Goal: Transaction & Acquisition: Purchase product/service

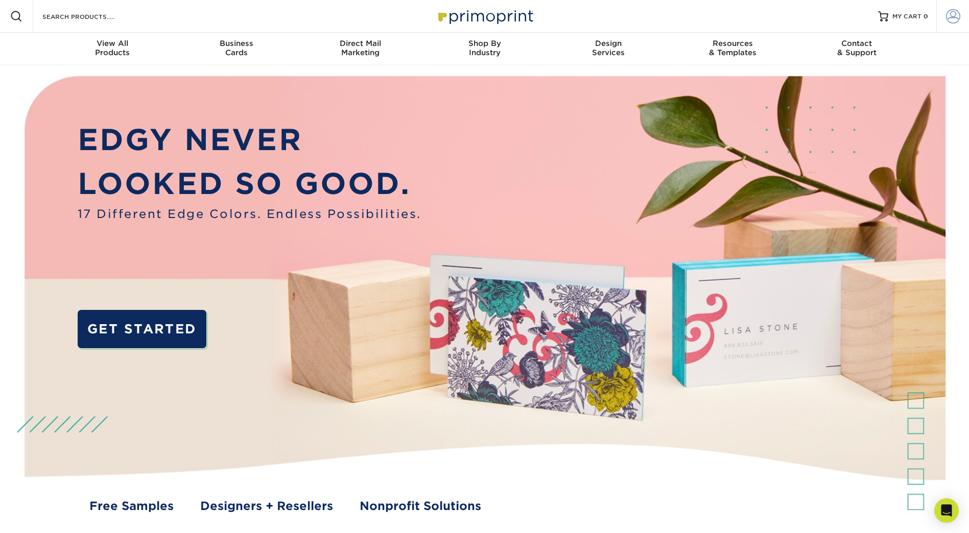
click at [947, 16] on span at bounding box center [953, 16] width 14 height 14
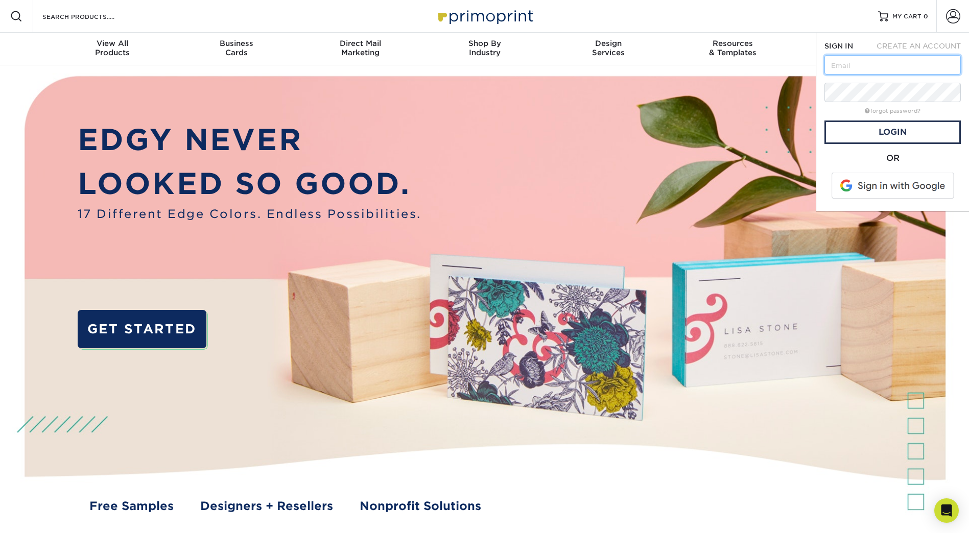
click at [909, 69] on input "text" at bounding box center [892, 64] width 136 height 19
click at [870, 70] on input "text" at bounding box center [892, 64] width 136 height 19
type input "t"
click at [893, 111] on link "forgot password?" at bounding box center [892, 111] width 56 height 7
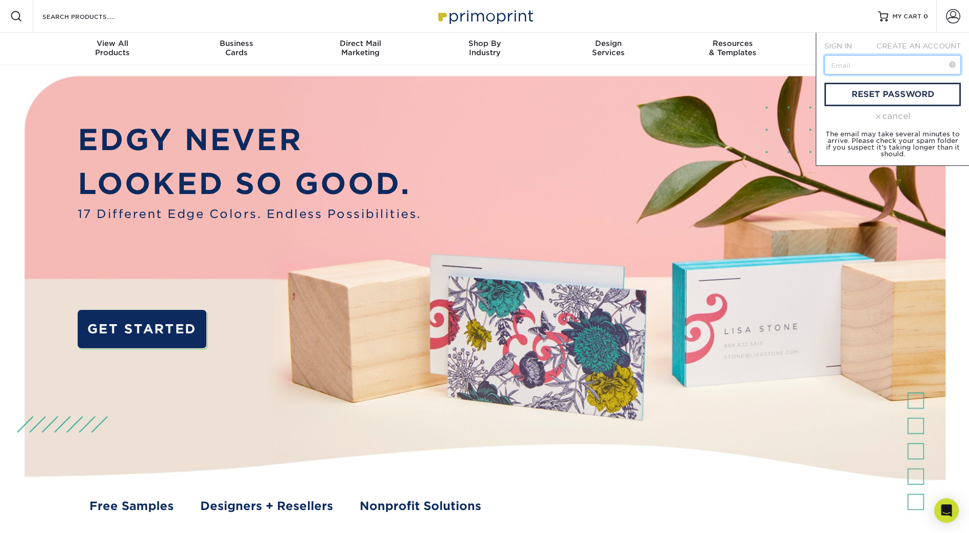
click at [873, 66] on input "text" at bounding box center [892, 64] width 136 height 19
type input "ts15311@outlook.com"
click at [872, 88] on link "reset password" at bounding box center [892, 94] width 136 height 23
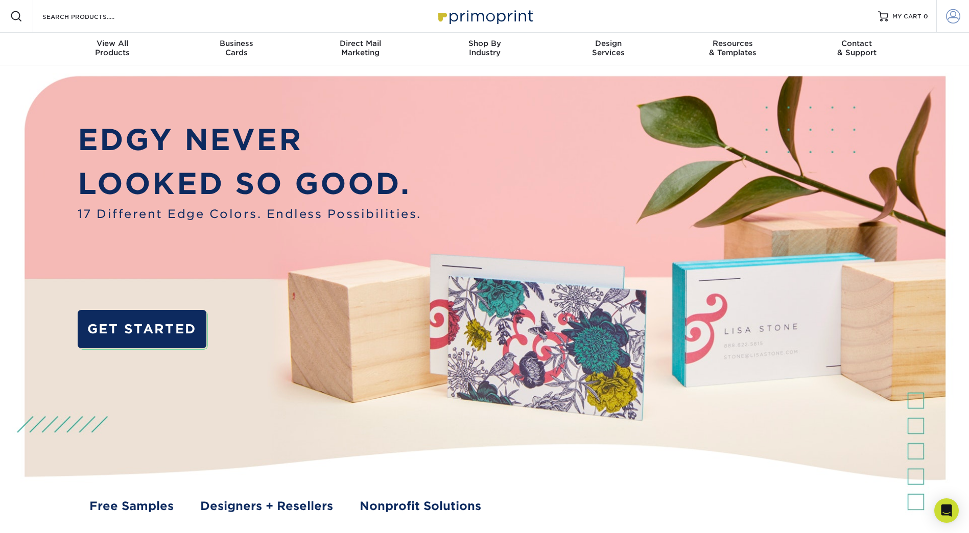
click at [951, 19] on span at bounding box center [953, 16] width 14 height 14
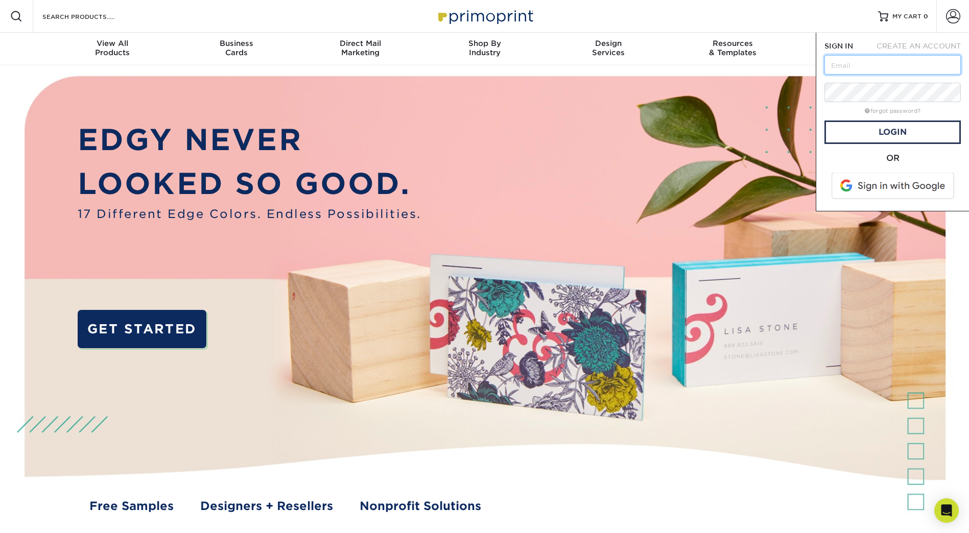
click at [905, 68] on input "text" at bounding box center [892, 64] width 136 height 19
type input "[EMAIL_ADDRESS][DOMAIN_NAME]"
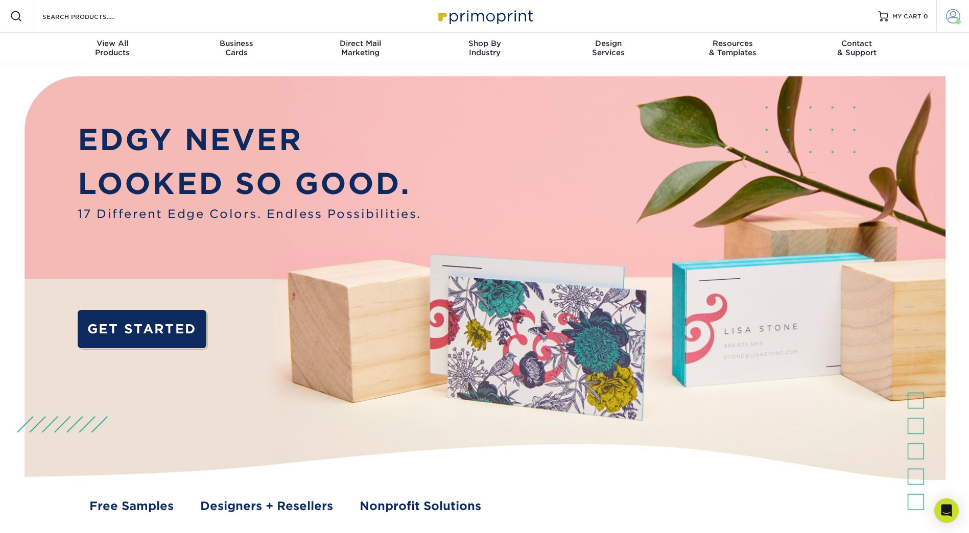
click at [951, 18] on span at bounding box center [953, 16] width 14 height 14
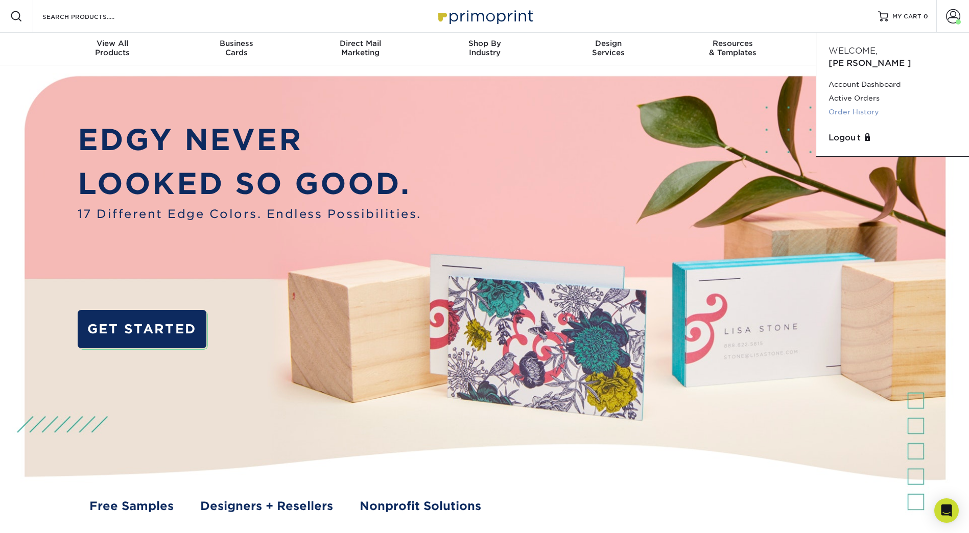
click at [857, 105] on link "Order History" at bounding box center [892, 112] width 128 height 14
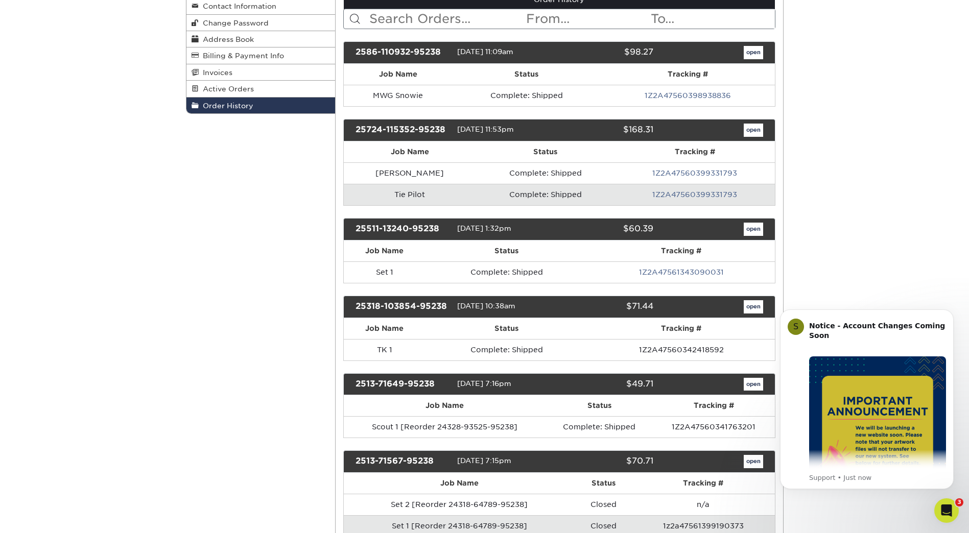
scroll to position [153, 0]
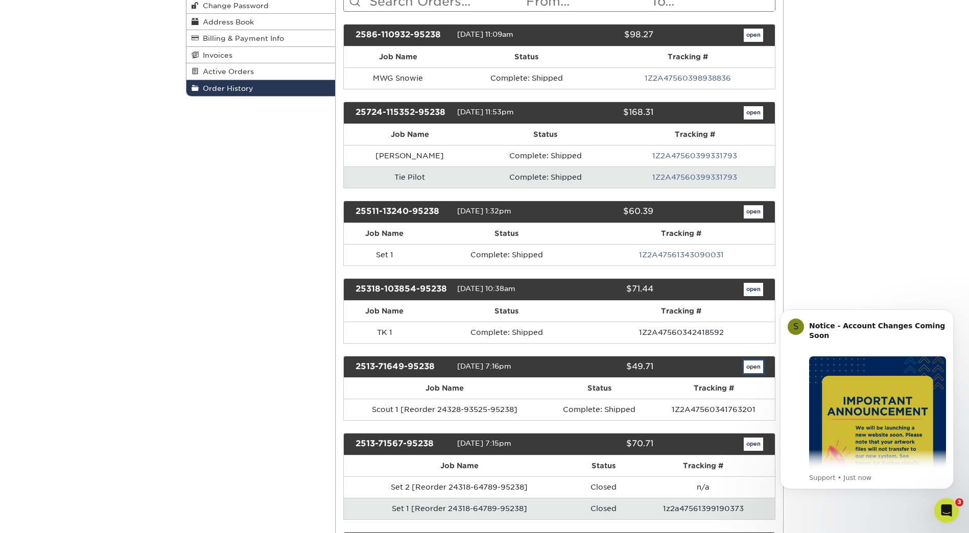
click at [743, 363] on link "open" at bounding box center [752, 366] width 19 height 13
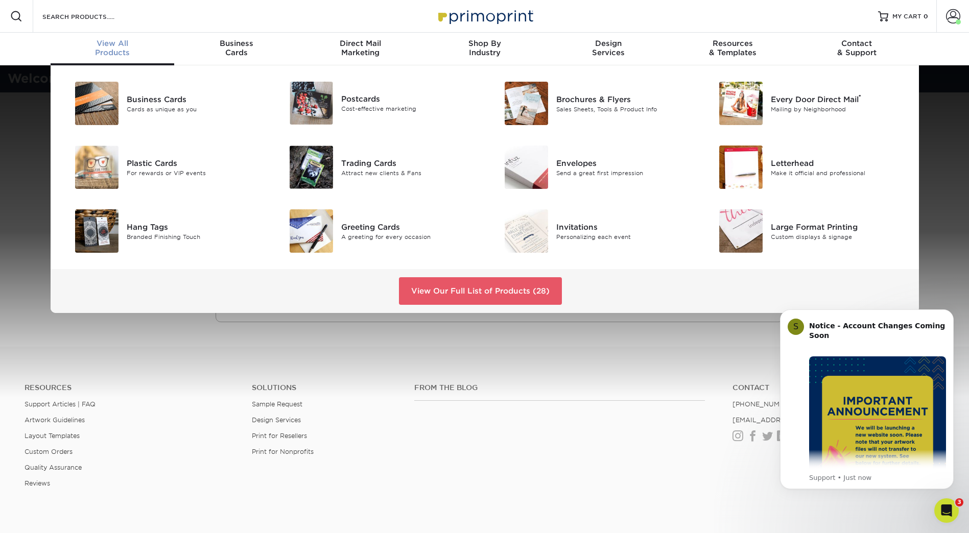
click at [125, 47] on span "View All" at bounding box center [113, 43] width 124 height 9
click at [459, 292] on link "View Our Full List of Products (28)" at bounding box center [480, 291] width 163 height 28
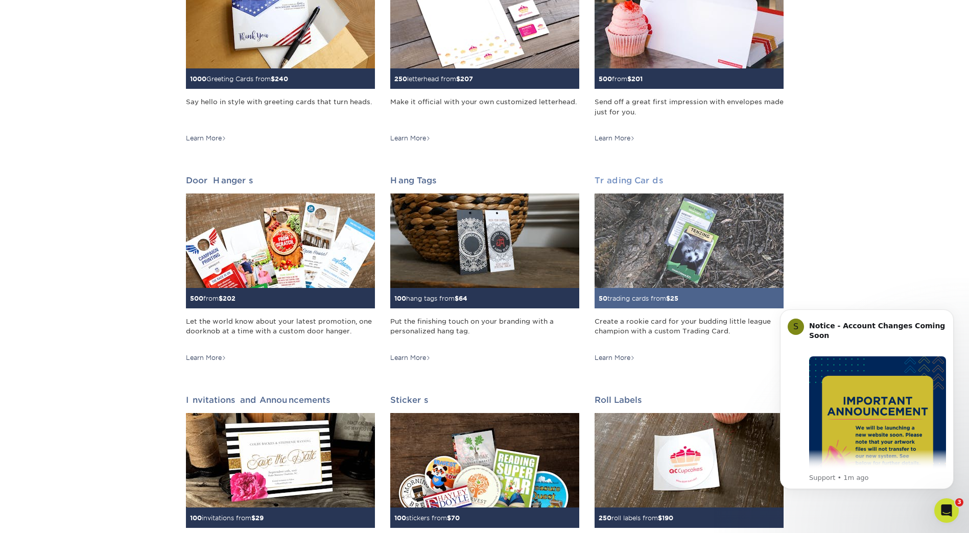
click at [623, 276] on img at bounding box center [688, 241] width 189 height 94
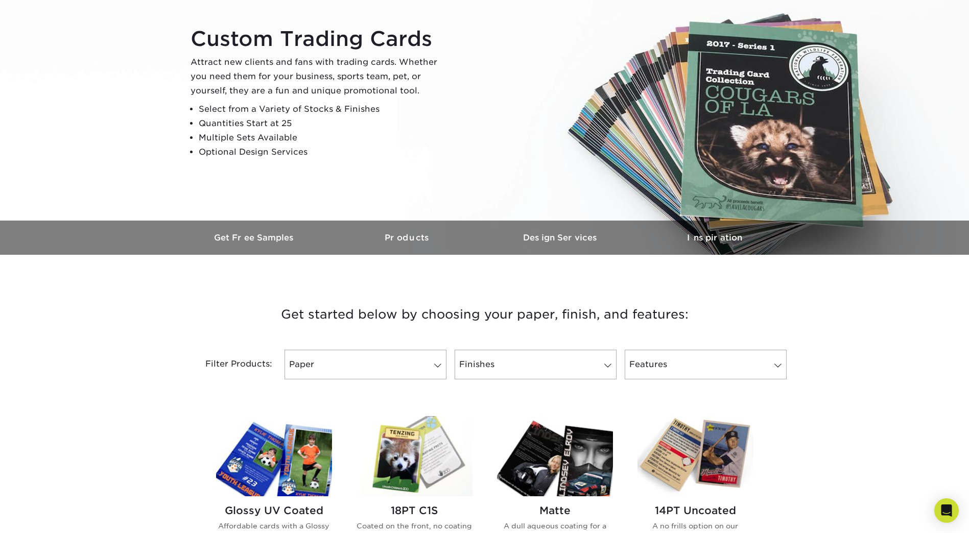
scroll to position [102, 0]
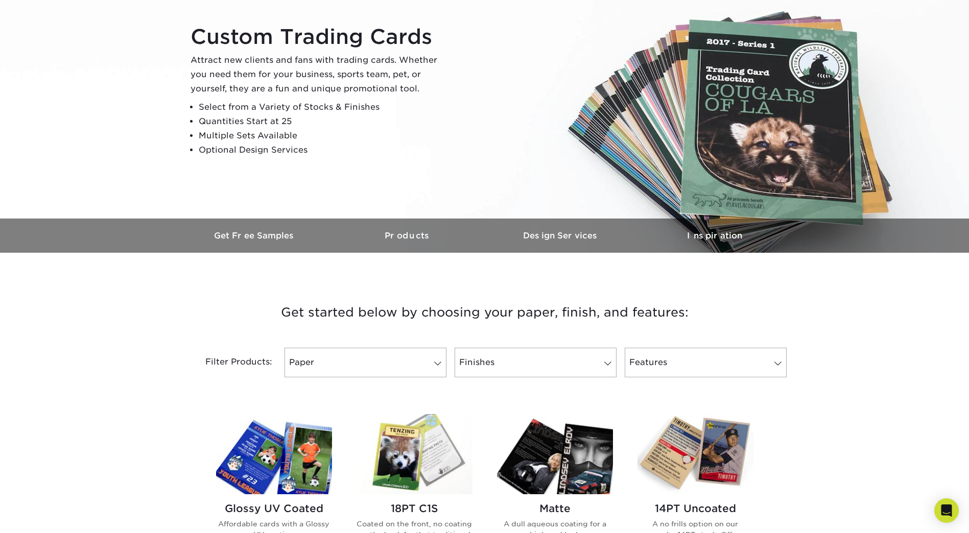
click at [305, 450] on img at bounding box center [274, 454] width 116 height 80
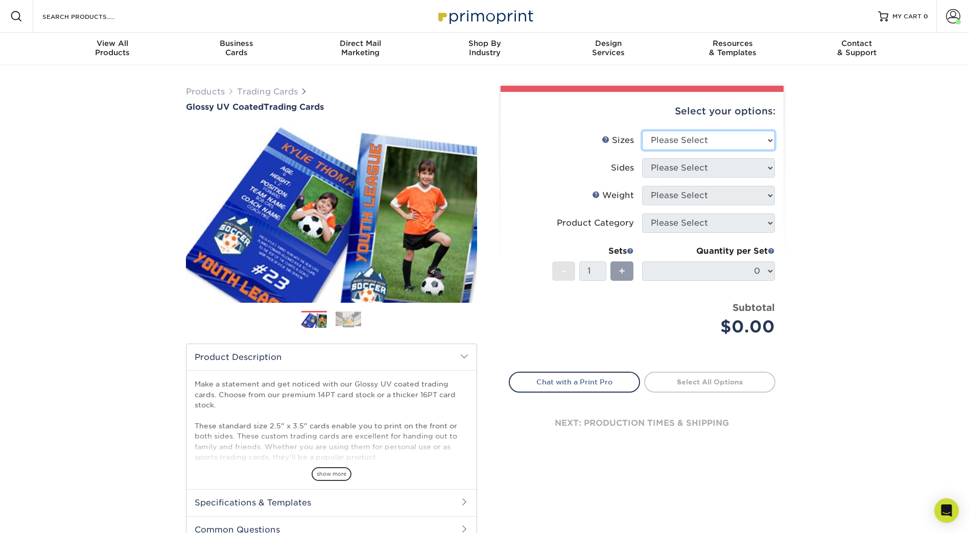
click at [724, 140] on select "Please Select 2.5" x 3.5"" at bounding box center [708, 140] width 133 height 19
select select "2.50x3.50"
click at [642, 131] on select "Please Select 2.5" x 3.5"" at bounding box center [708, 140] width 133 height 19
click at [715, 167] on select "Please Select Print Both Sides Print Front Only" at bounding box center [708, 167] width 133 height 19
select select "13abbda7-1d64-4f25-8bb2-c179b224825d"
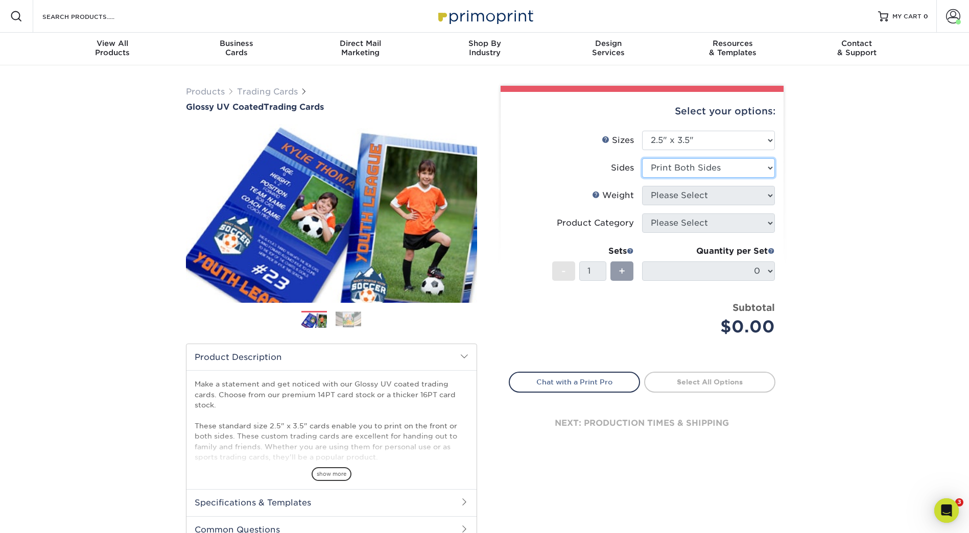
click at [642, 158] on select "Please Select Print Both Sides Print Front Only" at bounding box center [708, 167] width 133 height 19
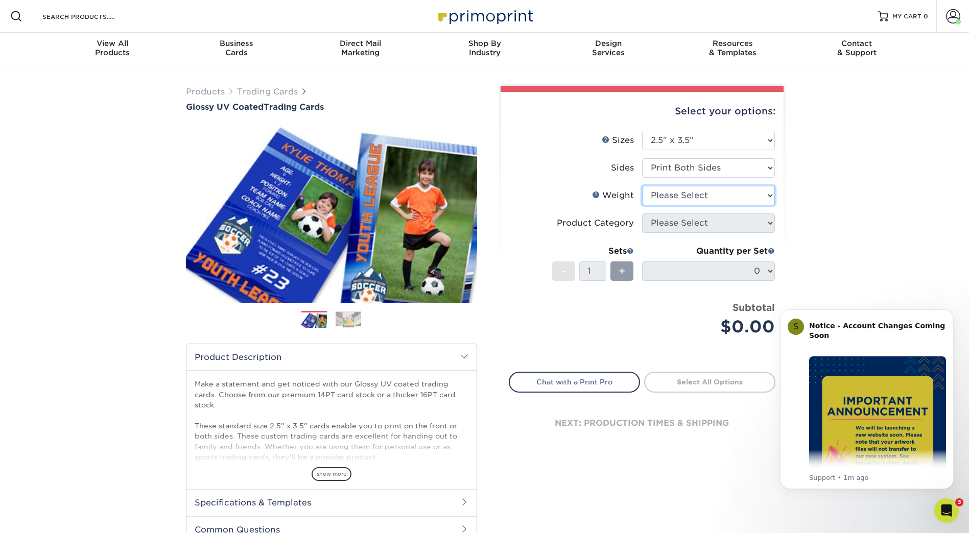
click at [719, 199] on select "Please Select 16PT 14PT 18PT C1S" at bounding box center [708, 195] width 133 height 19
select select "16PT"
click at [642, 186] on select "Please Select 16PT 14PT 18PT C1S" at bounding box center [708, 195] width 133 height 19
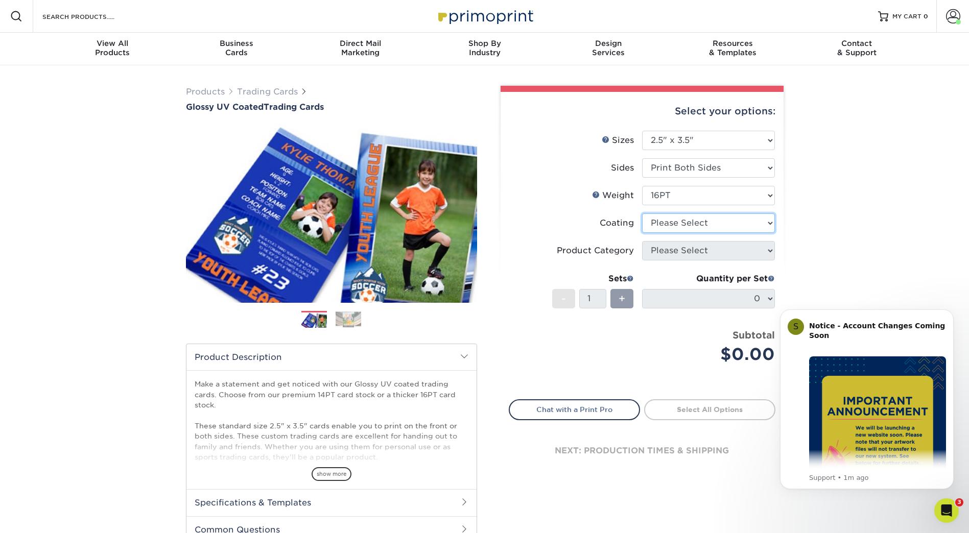
click at [713, 223] on select at bounding box center [708, 222] width 133 height 19
select select "1e8116af-acfc-44b1-83dc-8181aa338834"
click at [642, 213] on select at bounding box center [708, 222] width 133 height 19
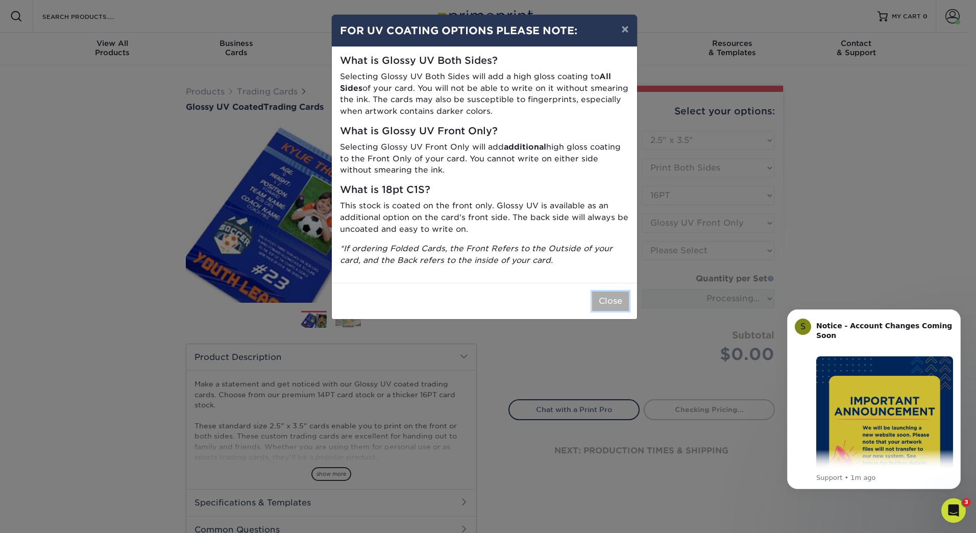
click at [621, 298] on button "Close" at bounding box center [610, 301] width 37 height 19
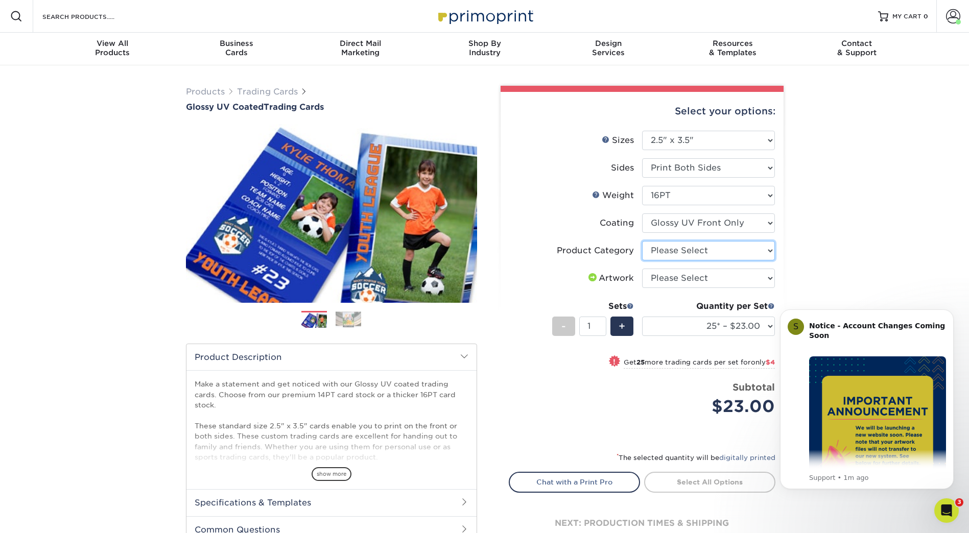
click at [692, 253] on select "Please Select Trading Cards" at bounding box center [708, 250] width 133 height 19
select select "c2f9bce9-36c2-409d-b101-c29d9d031e18"
click at [642, 241] on select "Please Select Trading Cards" at bounding box center [708, 250] width 133 height 19
click at [693, 280] on select "Please Select I will upload files I need a design - $100" at bounding box center [708, 278] width 133 height 19
select select "upload"
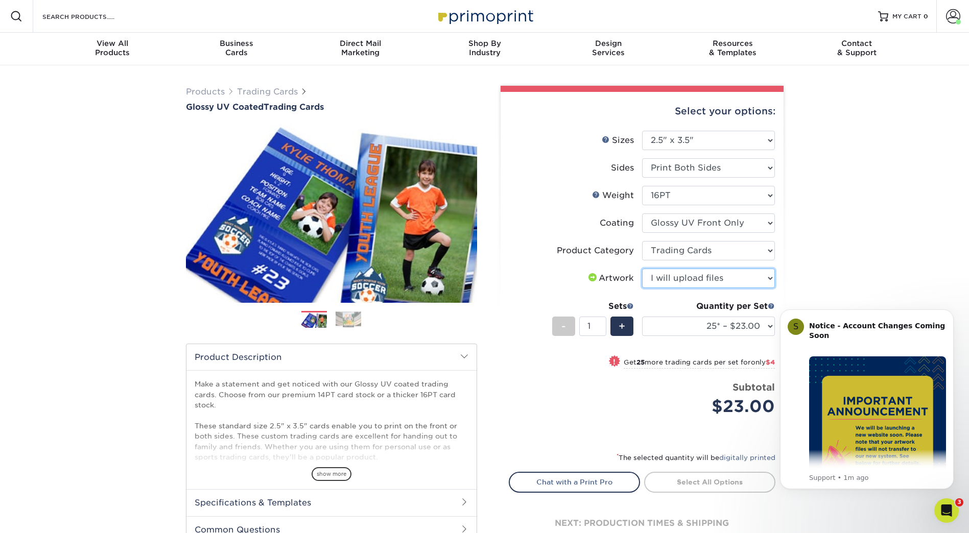
click at [642, 269] on select "Please Select I will upload files I need a design - $100" at bounding box center [708, 278] width 133 height 19
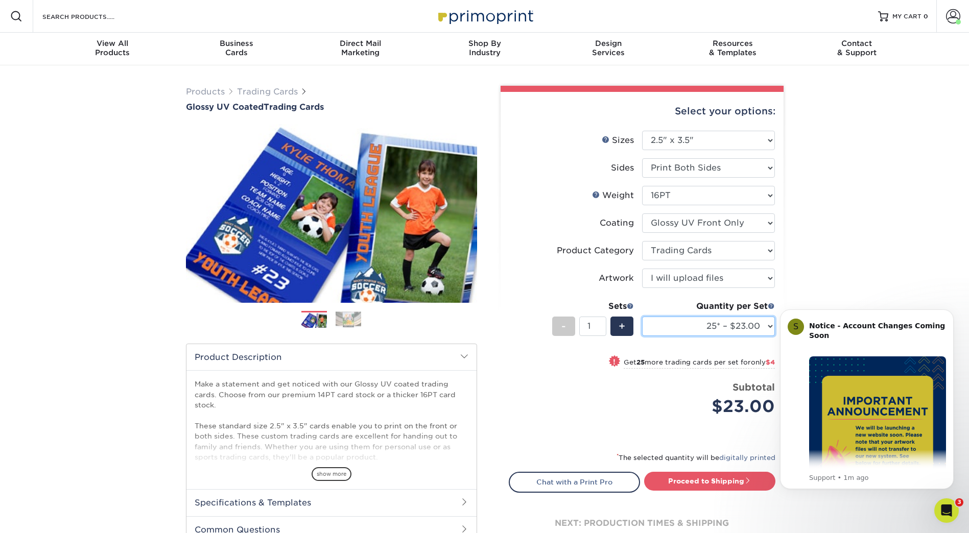
click at [766, 327] on select "25* – $23.00 50* – $27.00 75* – $33.00 100* – $37.00 250* – $47.00 500 – $58.00…" at bounding box center [708, 326] width 133 height 19
select select "1000 – $71.00"
click at [642, 317] on select "25* – $23.00 50* – $27.00 75* – $33.00 100* – $37.00 250* – $47.00 500 – $58.00…" at bounding box center [708, 326] width 133 height 19
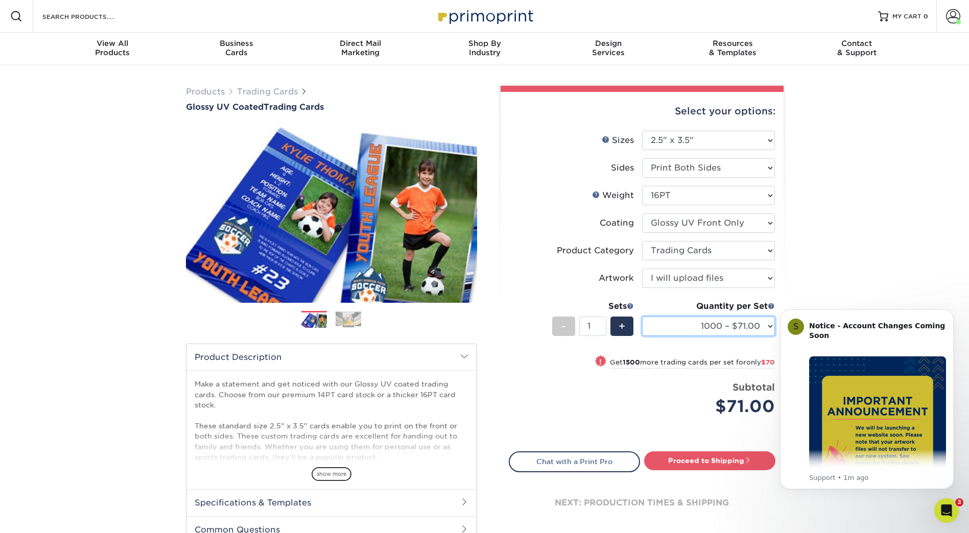
click at [767, 326] on select "25* – $23.00 50* – $27.00 75* – $33.00 100* – $37.00 250* – $47.00 500 – $58.00…" at bounding box center [708, 326] width 133 height 19
click at [783, 294] on div "Select your options: Sizes Help Sizes Please Select 2.5" x 3.5" Sides - 1" at bounding box center [638, 334] width 306 height 496
click at [704, 460] on link "Proceed to Shipping" at bounding box center [709, 460] width 131 height 18
type input "Set 1"
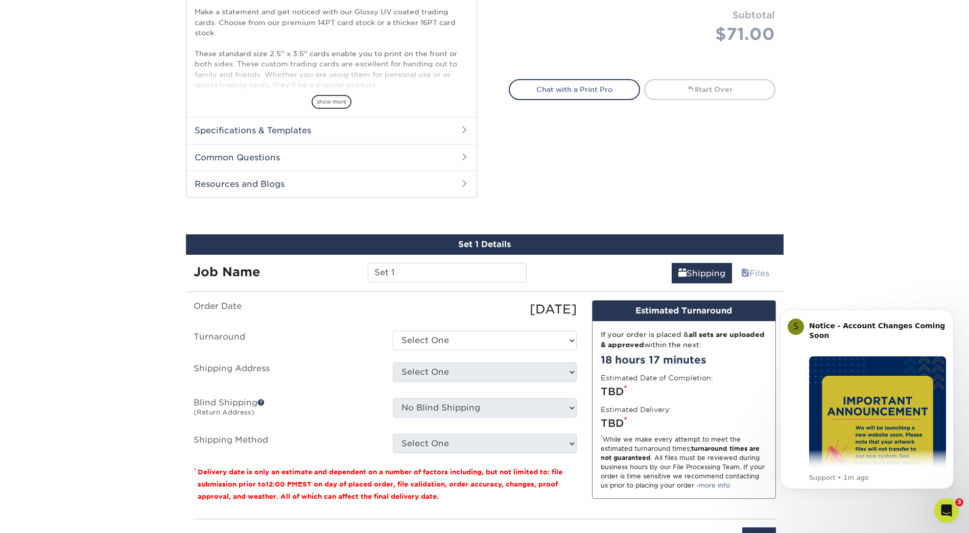
scroll to position [520, 0]
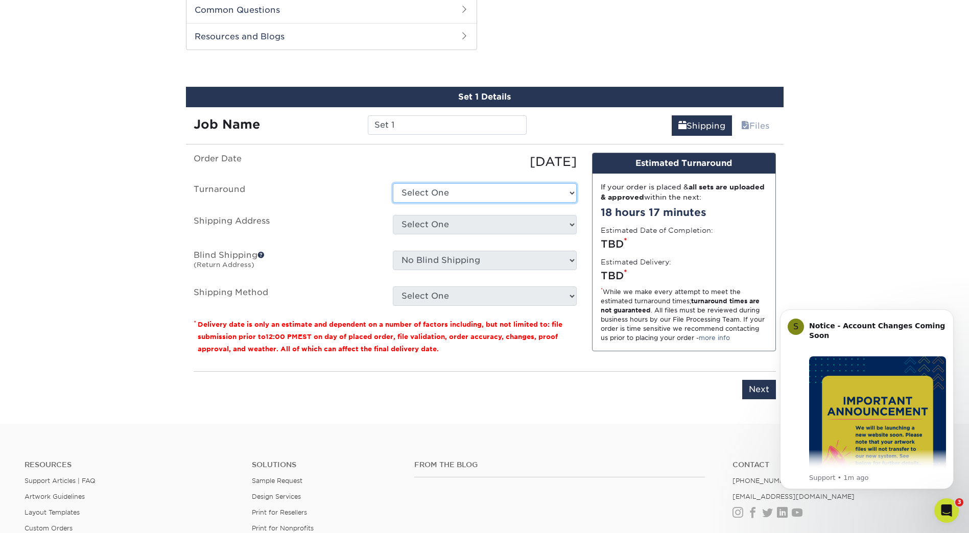
click at [474, 196] on select "Select One 2-4 Business Days 2 Day Next Business Day" at bounding box center [485, 192] width 184 height 19
select select "5a04a601-8f77-4405-90cc-307d99653baa"
click at [393, 183] on select "Select One 2-4 Business Days 2 Day Next Business Day" at bounding box center [485, 192] width 184 height 19
click at [477, 222] on select "Select One BF Card + Add New Address" at bounding box center [485, 224] width 184 height 19
select select "261124"
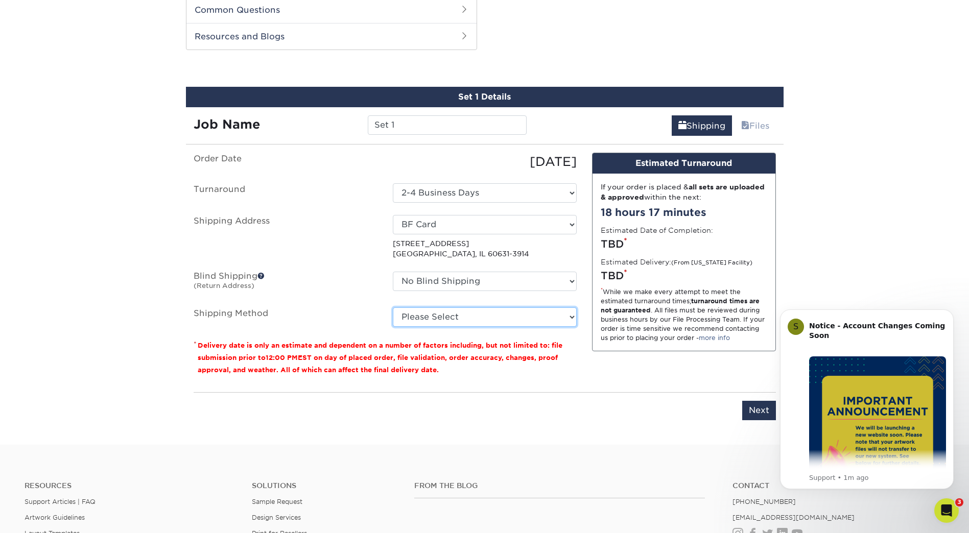
click at [511, 322] on select "Please Select Ground Shipping (+$27.24) 3 Day Shipping Service (+$33.35) 2 Day …" at bounding box center [485, 316] width 184 height 19
select select "03"
click at [393, 307] on select "Please Select Ground Shipping (+$27.24) 3 Day Shipping Service (+$33.35) 2 Day …" at bounding box center [485, 316] width 184 height 19
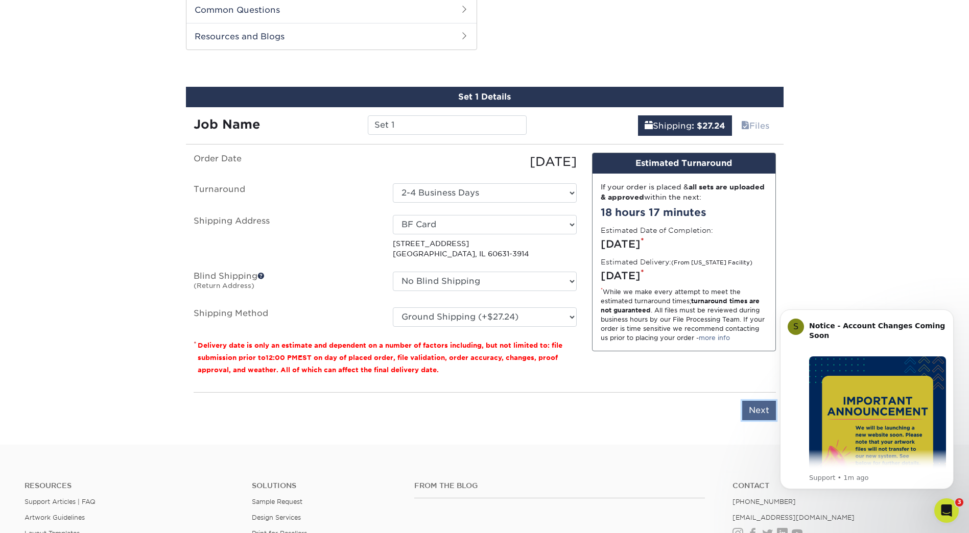
click at [750, 415] on input "Next" at bounding box center [759, 410] width 34 height 19
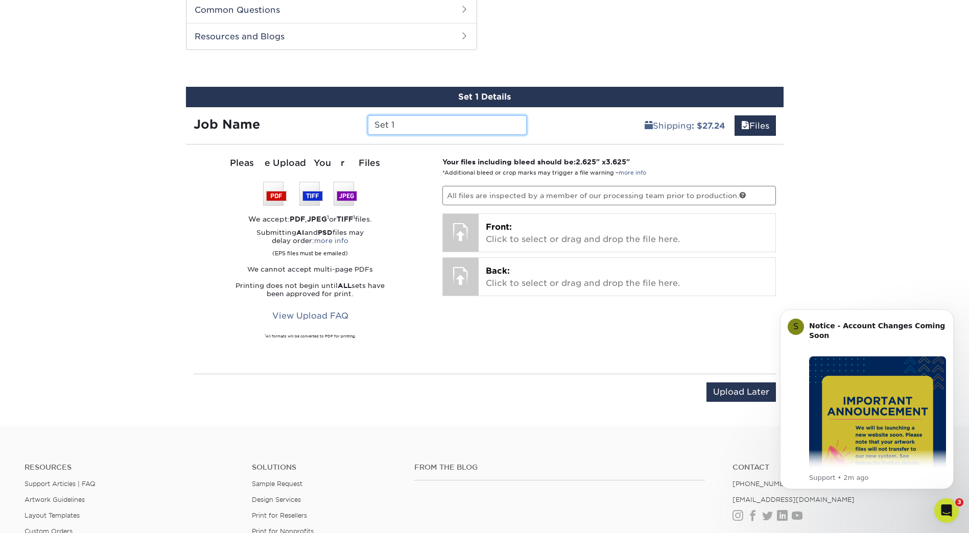
drag, startPoint x: 401, startPoint y: 126, endPoint x: 355, endPoint y: 115, distance: 47.3
click at [355, 115] on div "Job Name Set 1" at bounding box center [360, 124] width 349 height 19
type input "MWG Scout"
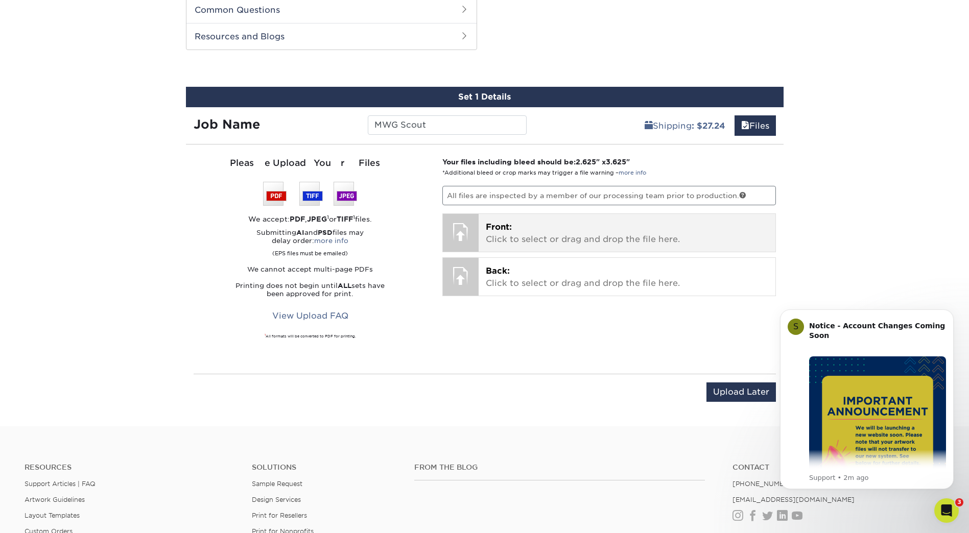
click at [485, 229] on div "Front: Click to select or drag and drop the file here. Choose file" at bounding box center [626, 233] width 297 height 38
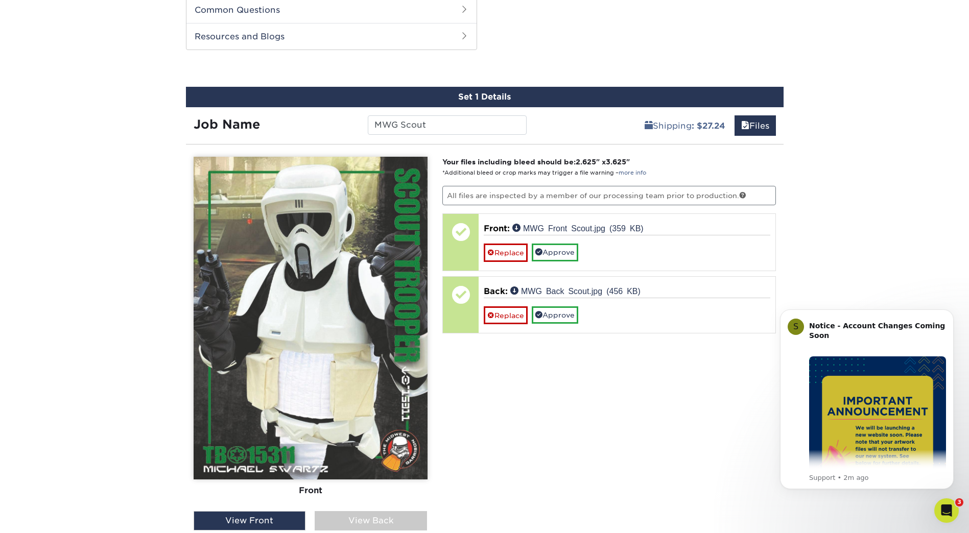
click at [364, 519] on div "View Back" at bounding box center [371, 520] width 112 height 19
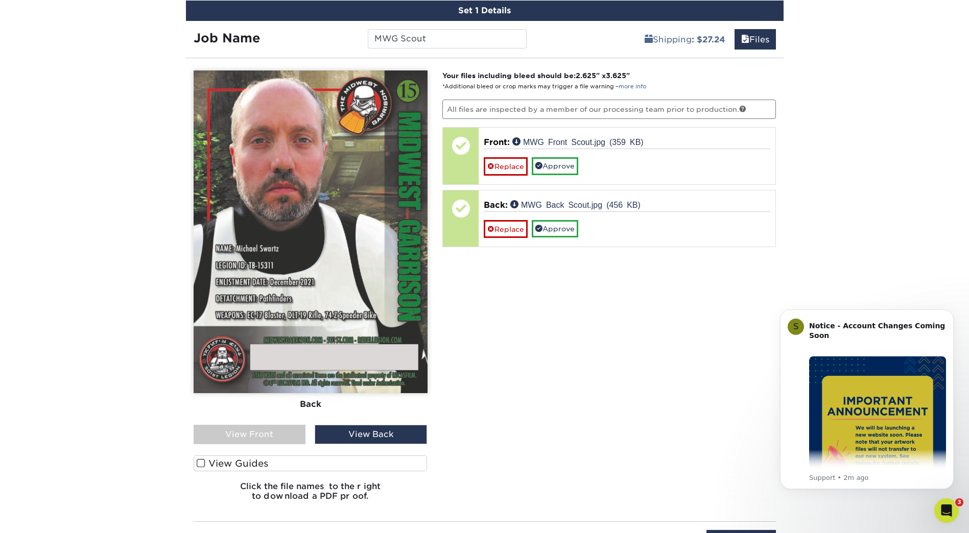
scroll to position [622, 0]
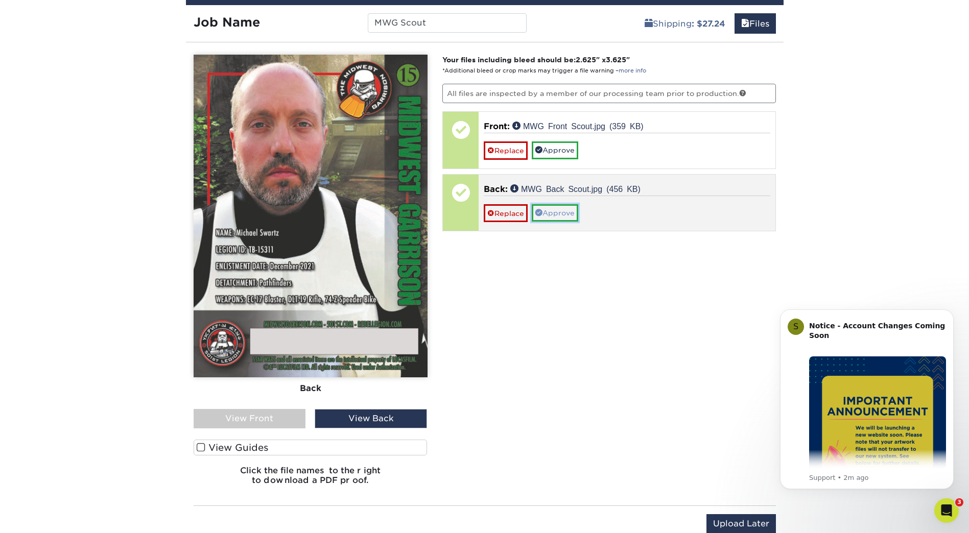
click at [558, 207] on link "Approve" at bounding box center [555, 212] width 46 height 17
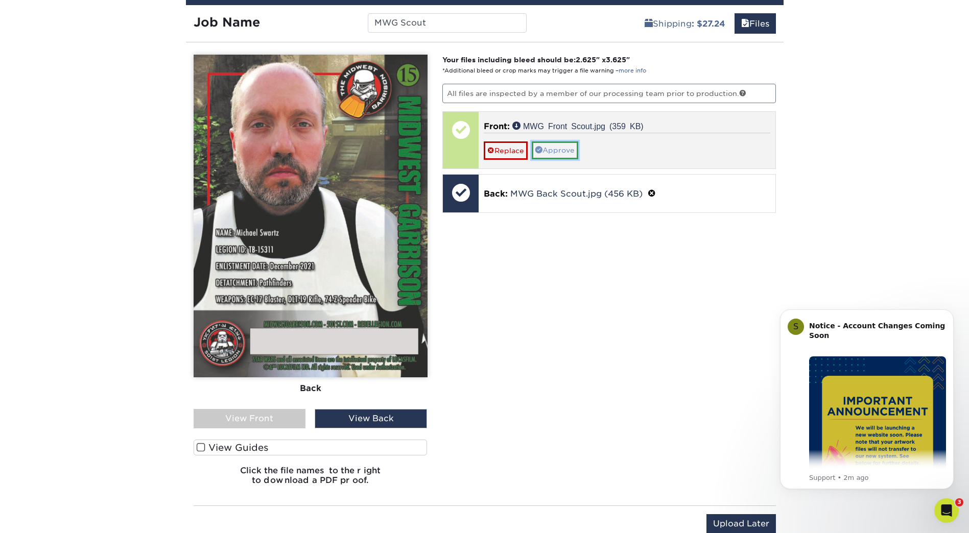
click at [561, 155] on link "Approve" at bounding box center [555, 149] width 46 height 17
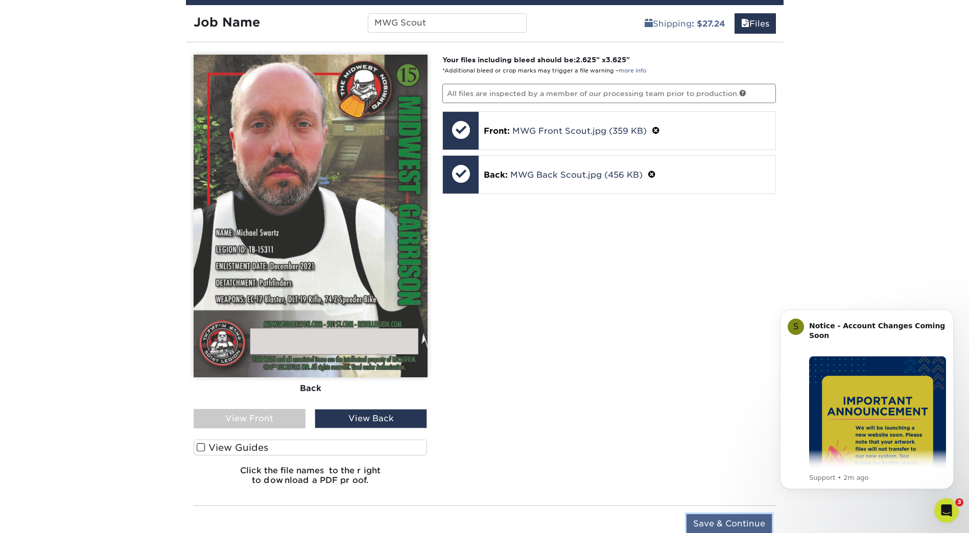
click at [749, 527] on input "Save & Continue" at bounding box center [728, 523] width 85 height 19
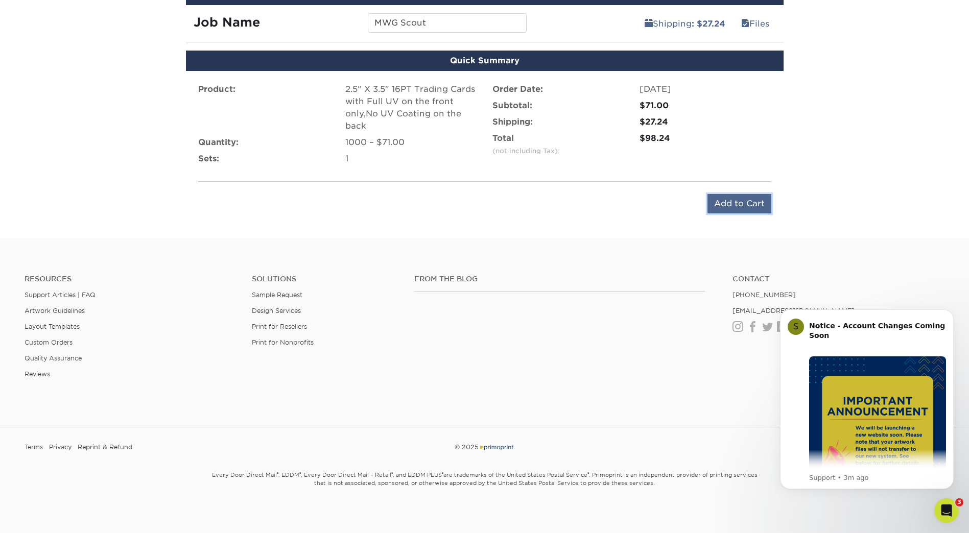
click at [735, 208] on input "Add to Cart" at bounding box center [739, 203] width 64 height 19
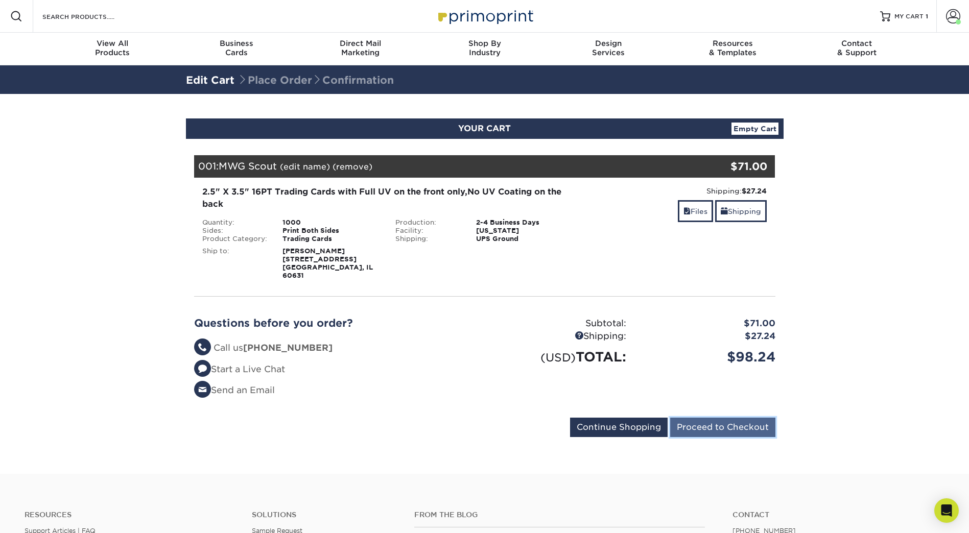
click at [726, 418] on input "Proceed to Checkout" at bounding box center [722, 427] width 105 height 19
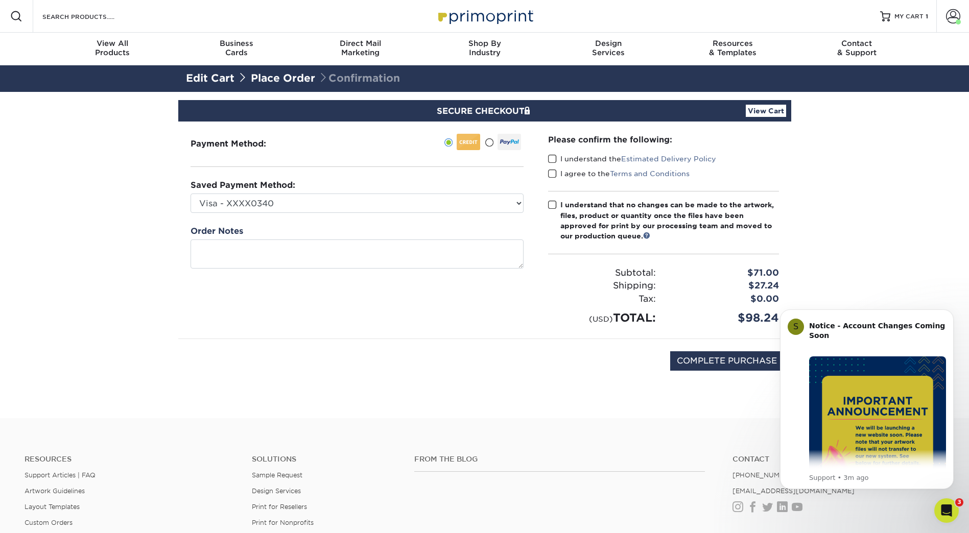
click at [550, 159] on span at bounding box center [552, 159] width 9 height 10
click at [0, 0] on input "I understand the Estimated Delivery Policy" at bounding box center [0, 0] width 0 height 0
click at [548, 170] on span at bounding box center [552, 174] width 9 height 10
click at [0, 0] on input "I agree to the Terms and Conditions" at bounding box center [0, 0] width 0 height 0
click at [551, 203] on span at bounding box center [552, 205] width 9 height 10
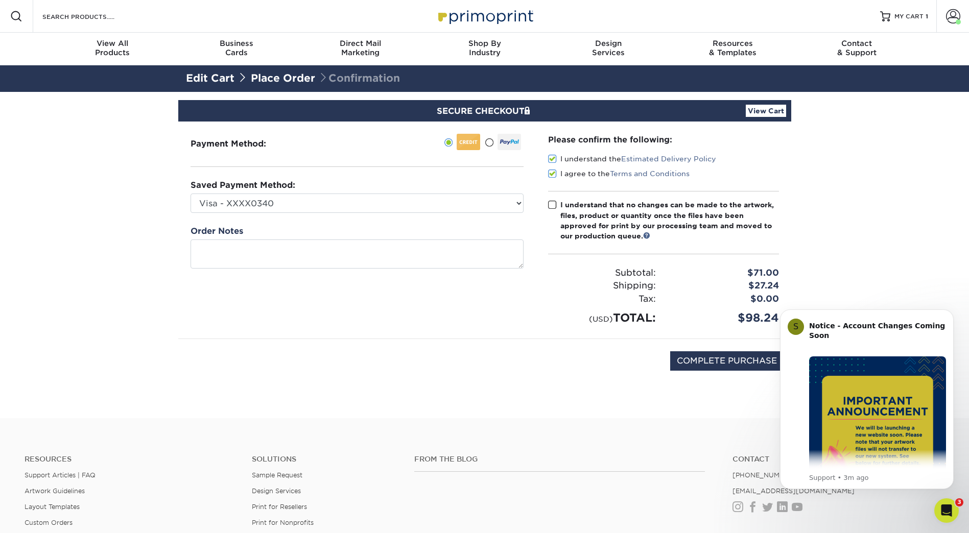
click at [0, 0] on input "I understand that no changes can be made to the artwork, files, product or quan…" at bounding box center [0, 0] width 0 height 0
click at [480, 203] on select "Visa - XXXX0340 New Credit Card" at bounding box center [356, 203] width 333 height 19
select select
click at [190, 194] on select "Visa - XXXX0340 New Credit Card" at bounding box center [356, 203] width 333 height 19
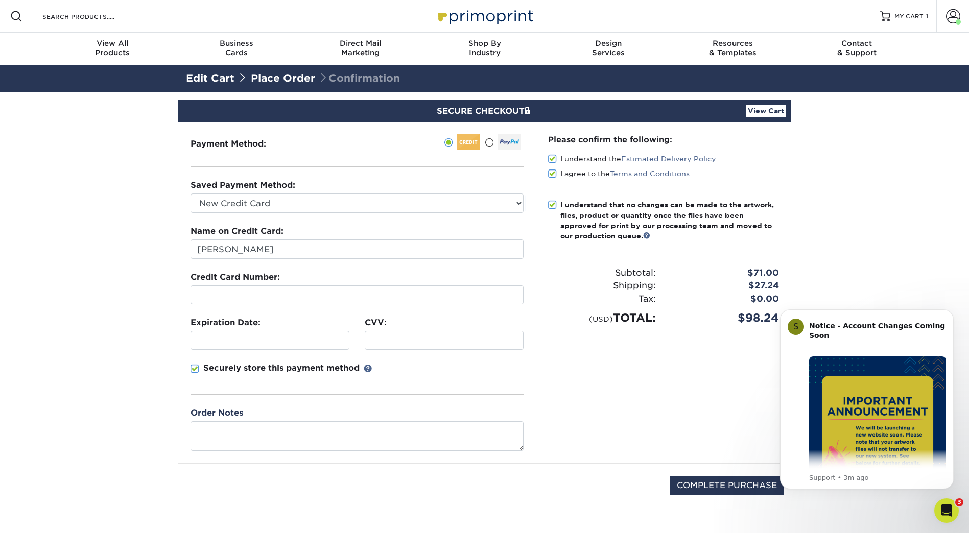
click at [315, 331] on div "Expiration Date:" at bounding box center [270, 333] width 174 height 33
click at [685, 482] on input "COMPLETE PURCHASE" at bounding box center [726, 485] width 113 height 19
type input "PROCESSING, PLEASE WAIT..."
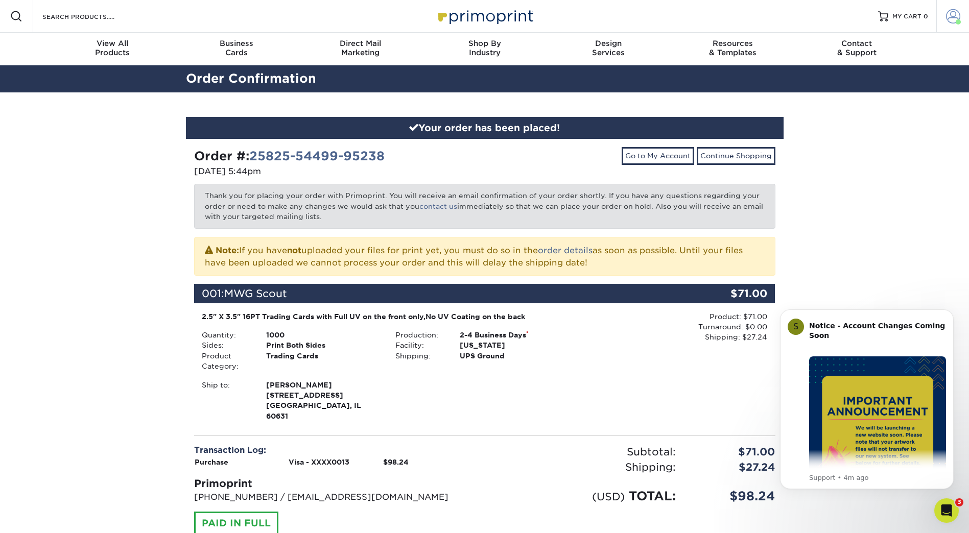
click at [951, 21] on span at bounding box center [953, 16] width 14 height 14
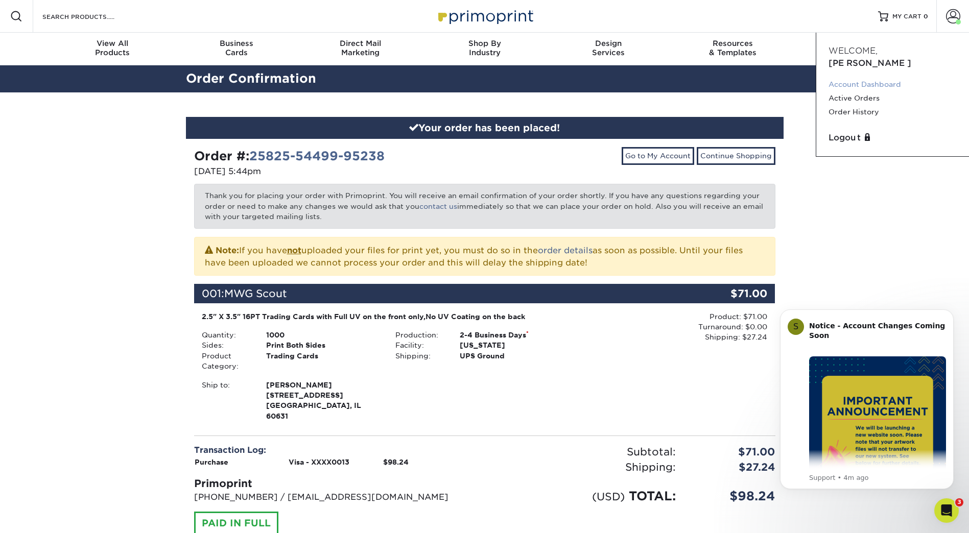
click at [886, 78] on link "Account Dashboard" at bounding box center [892, 85] width 128 height 14
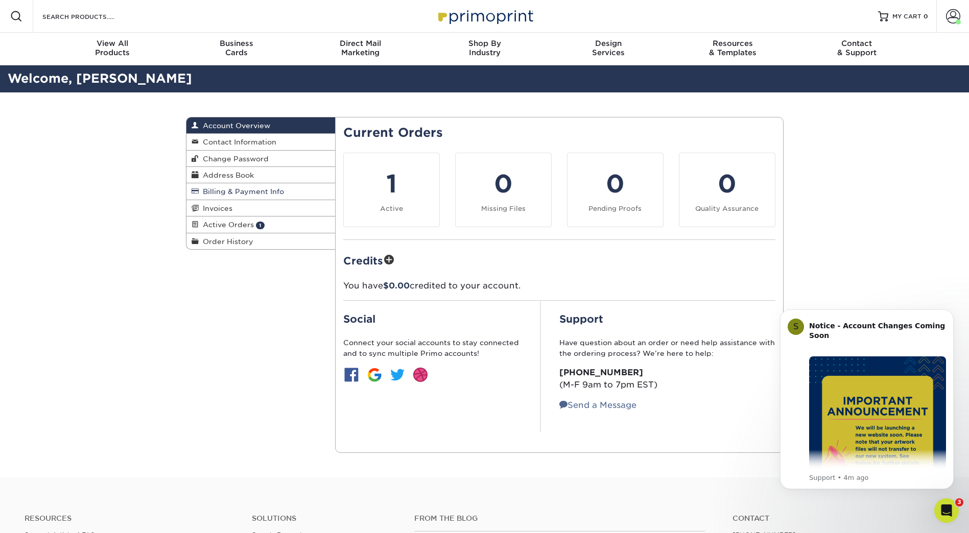
click at [268, 193] on span "Billing & Payment Info" at bounding box center [241, 191] width 85 height 8
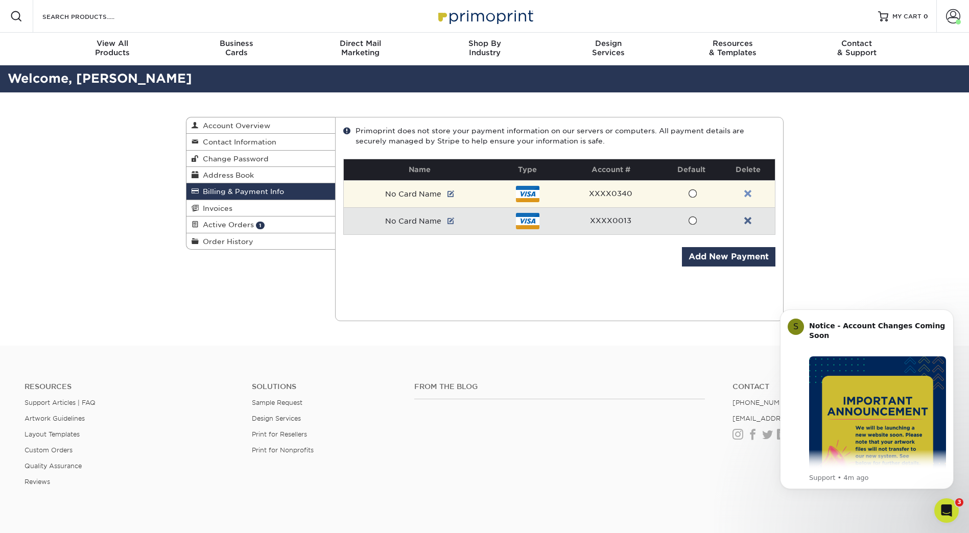
click at [749, 192] on link at bounding box center [747, 194] width 7 height 8
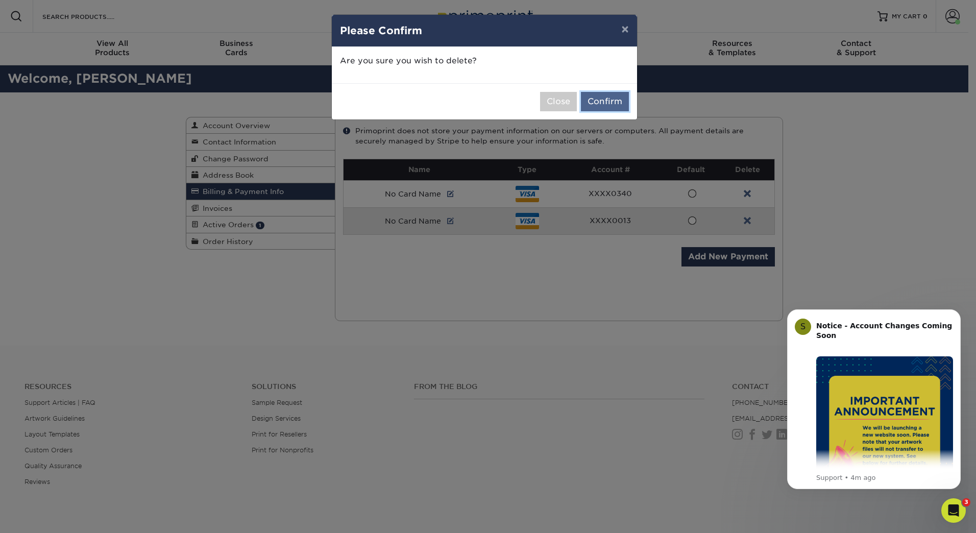
click at [610, 101] on button "Confirm" at bounding box center [605, 101] width 48 height 19
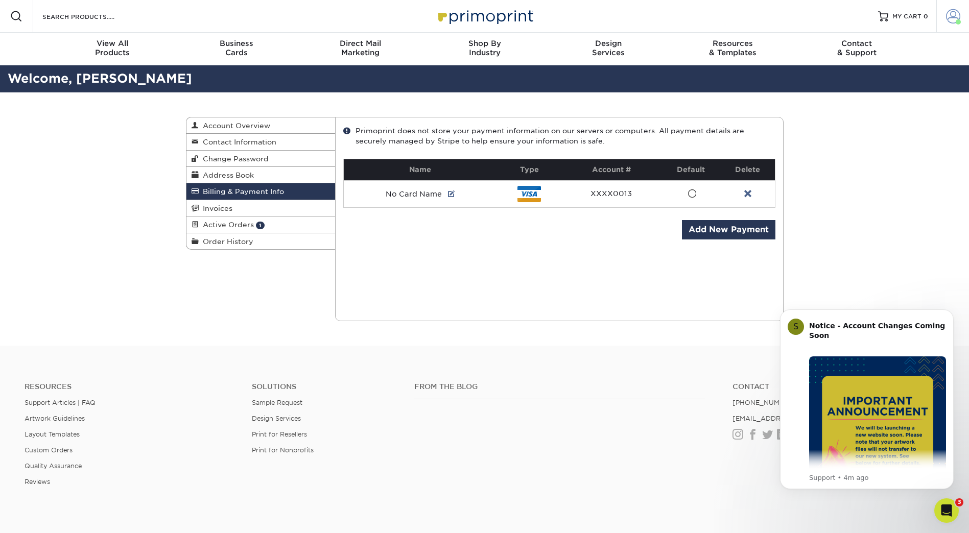
click at [955, 17] on span at bounding box center [953, 16] width 14 height 14
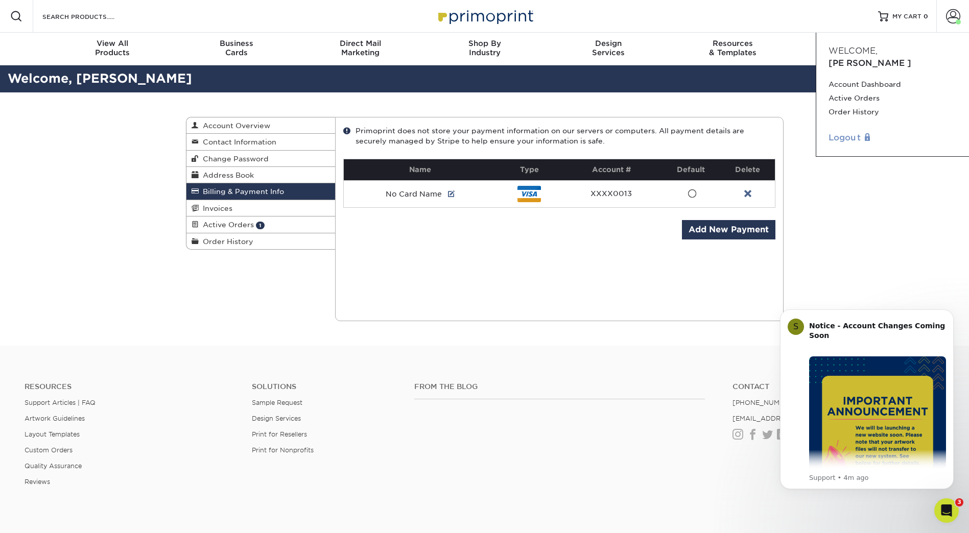
click at [851, 132] on link "Logout" at bounding box center [892, 138] width 128 height 12
